Goal: Transaction & Acquisition: Purchase product/service

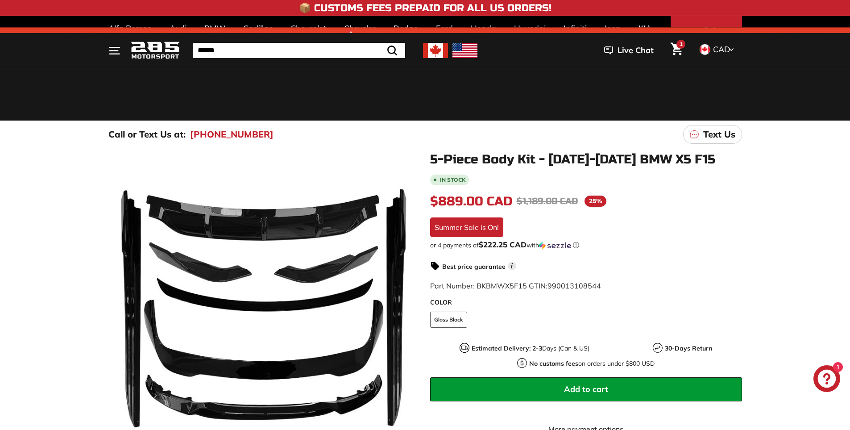
scroll to position [89, 0]
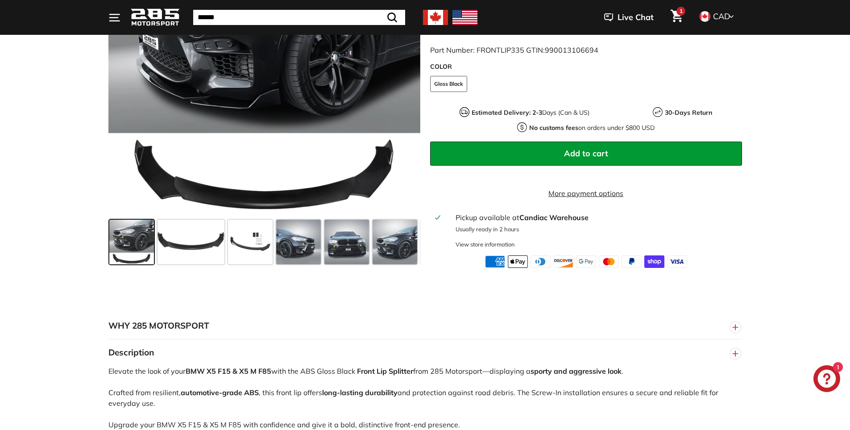
scroll to position [491, 0]
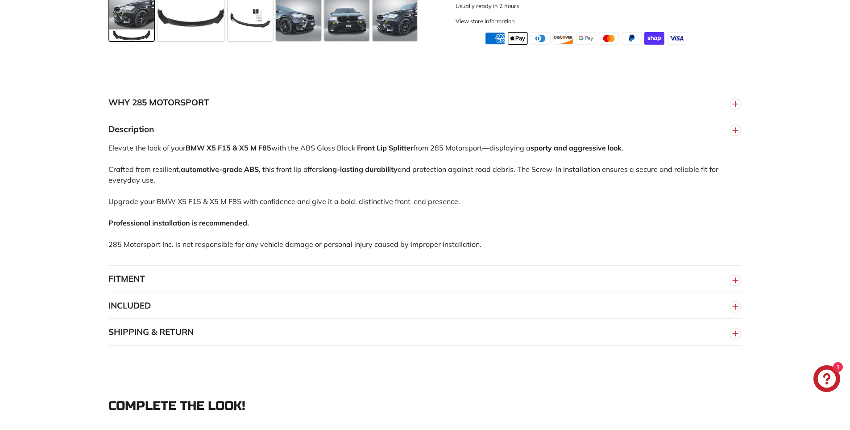
click at [413, 292] on button "FITMENT" at bounding box center [424, 278] width 633 height 27
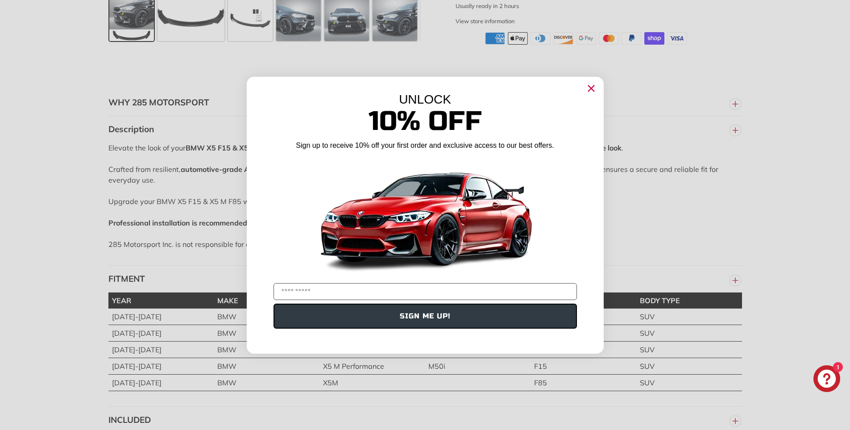
drag, startPoint x: 594, startPoint y: 86, endPoint x: 588, endPoint y: 99, distance: 13.6
click at [594, 87] on circle "Close dialog" at bounding box center [590, 87] width 13 height 13
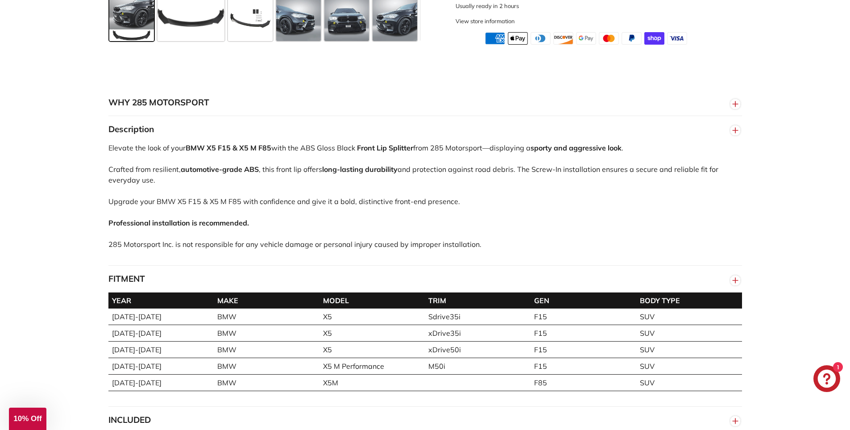
scroll to position [312, 0]
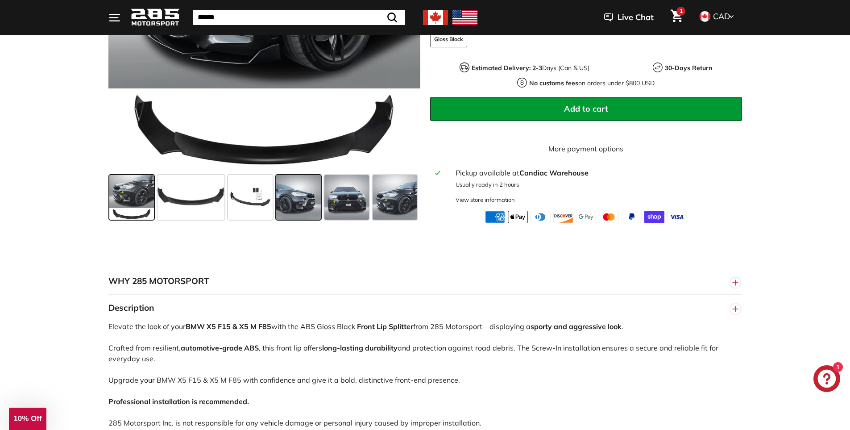
click at [322, 200] on div at bounding box center [298, 197] width 48 height 48
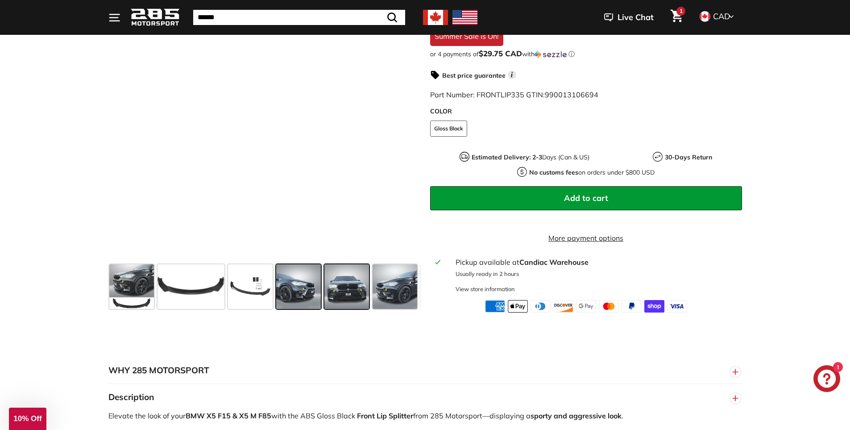
scroll to position [178, 0]
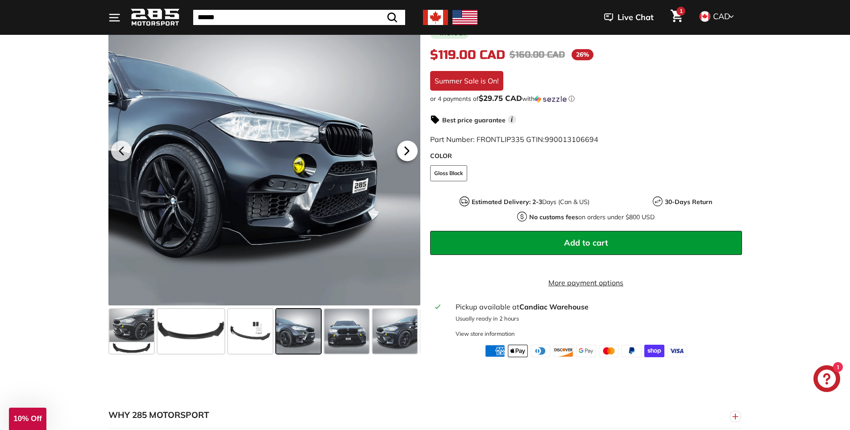
click at [400, 161] on icon at bounding box center [407, 151] width 21 height 21
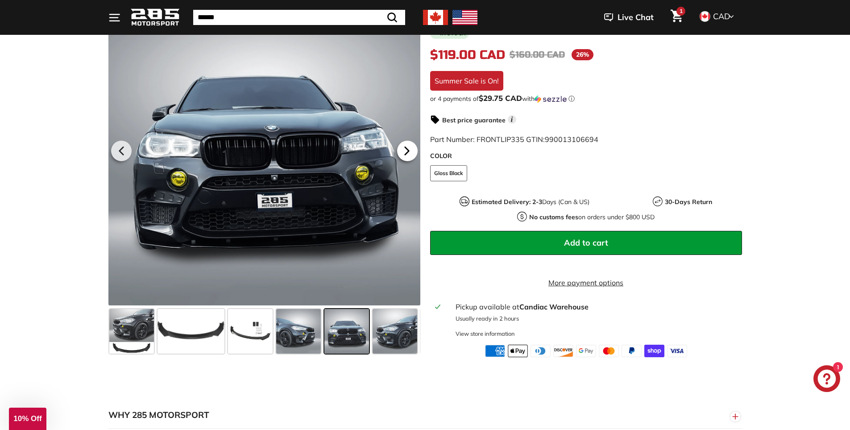
click at [400, 161] on icon at bounding box center [407, 151] width 21 height 21
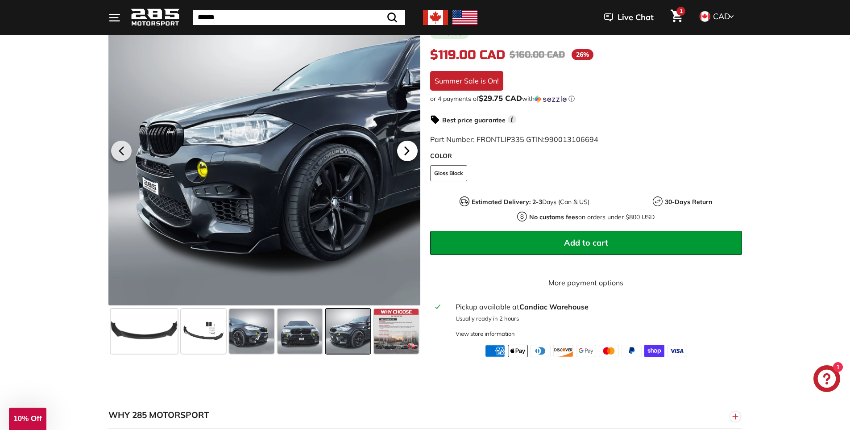
click at [400, 161] on icon at bounding box center [407, 151] width 21 height 21
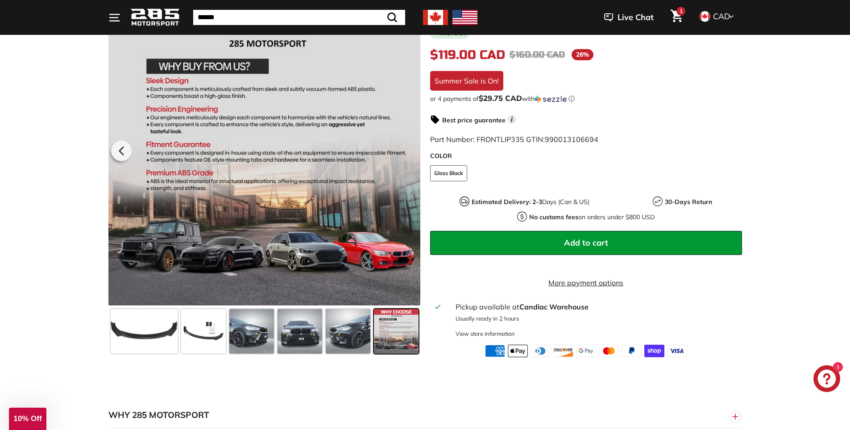
click at [400, 164] on div at bounding box center [264, 149] width 312 height 312
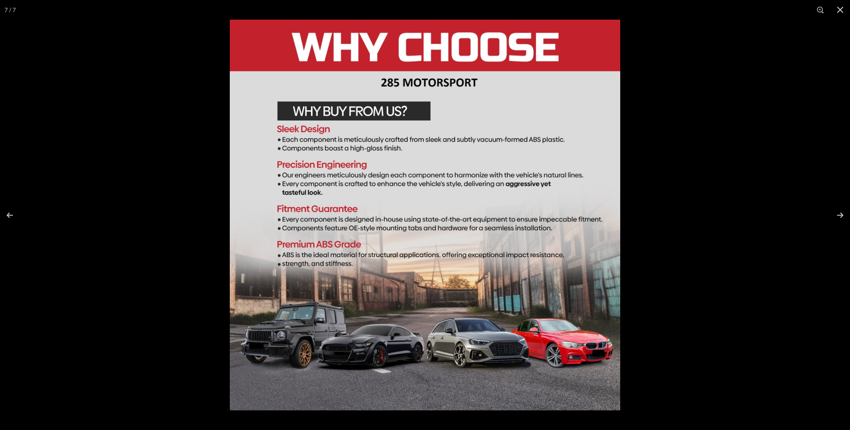
click at [177, 120] on div at bounding box center [425, 215] width 850 height 430
